Goal: Navigation & Orientation: Find specific page/section

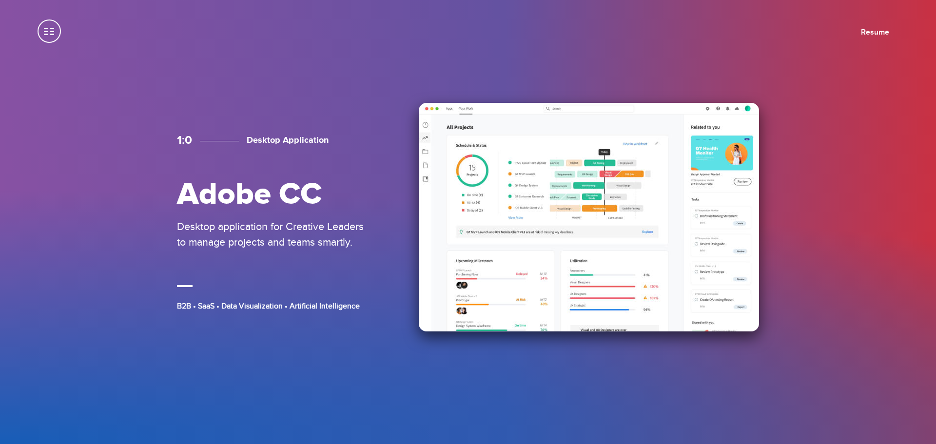
click at [446, 212] on img at bounding box center [589, 217] width 340 height 229
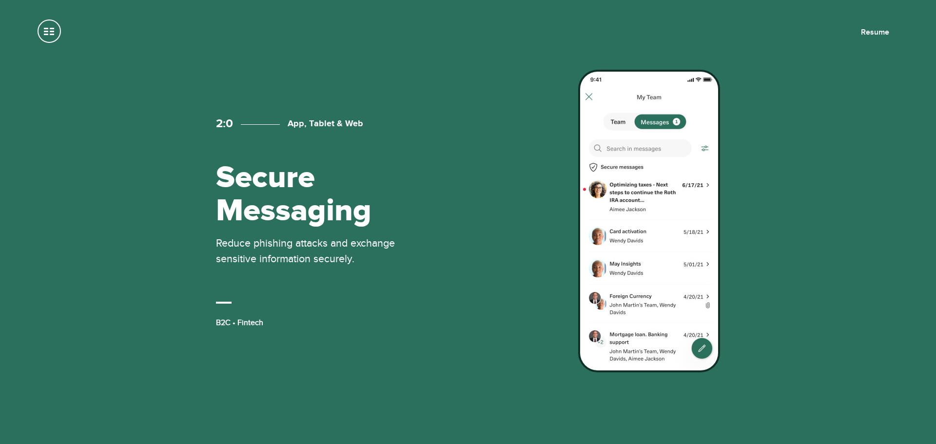
click at [125, 156] on div "2:0 App, Tablet & Web Secure Messaging Reduce phishing attacks and exchange sen…" at bounding box center [468, 222] width 936 height 444
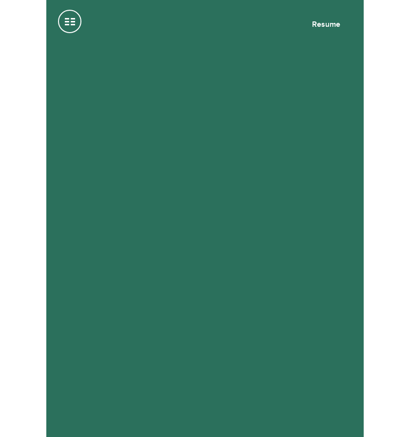
scroll to position [829, 0]
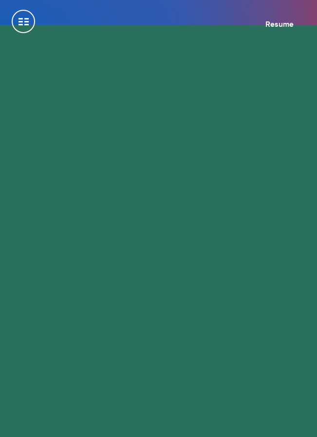
click at [270, 189] on div "2:0 App, Tablet & Web Secure Messaging Reduce phishing attacks and exchange sen…" at bounding box center [158, 138] width 271 height 141
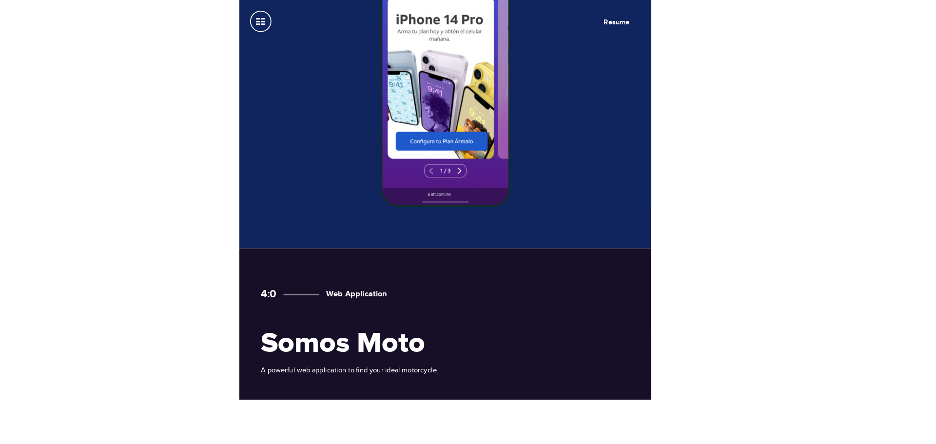
scroll to position [0, 0]
